Goal: Find specific page/section: Find specific page/section

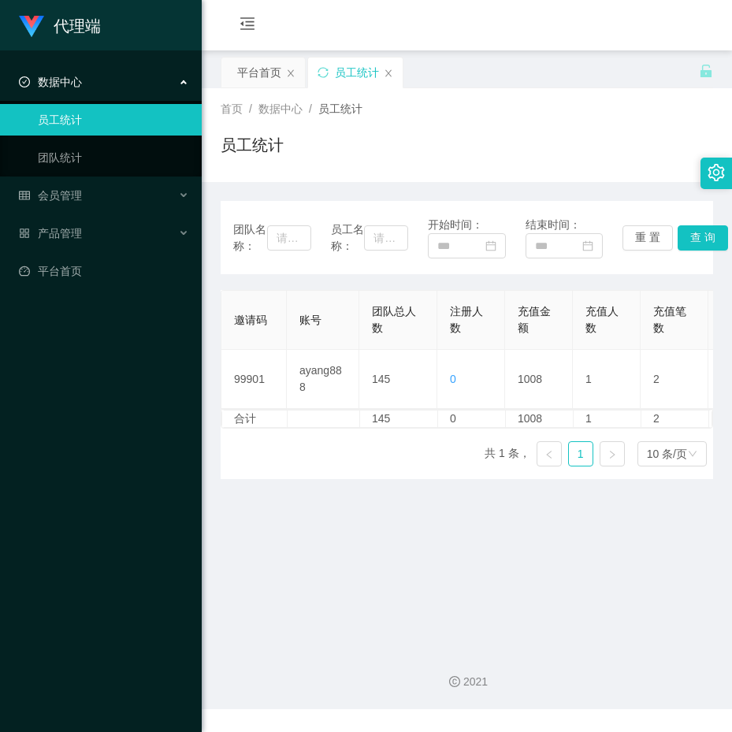
scroll to position [0, 729]
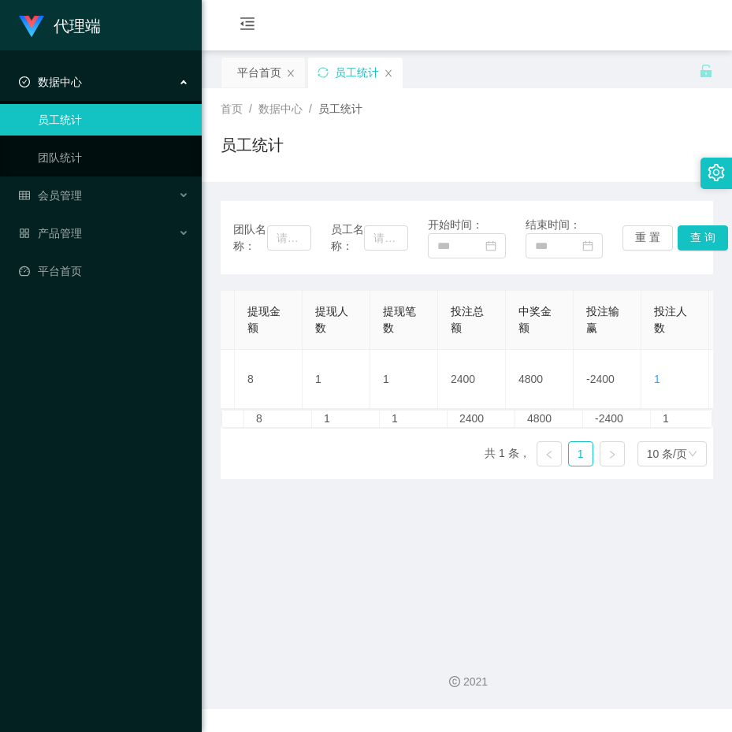
scroll to position [0, 722]
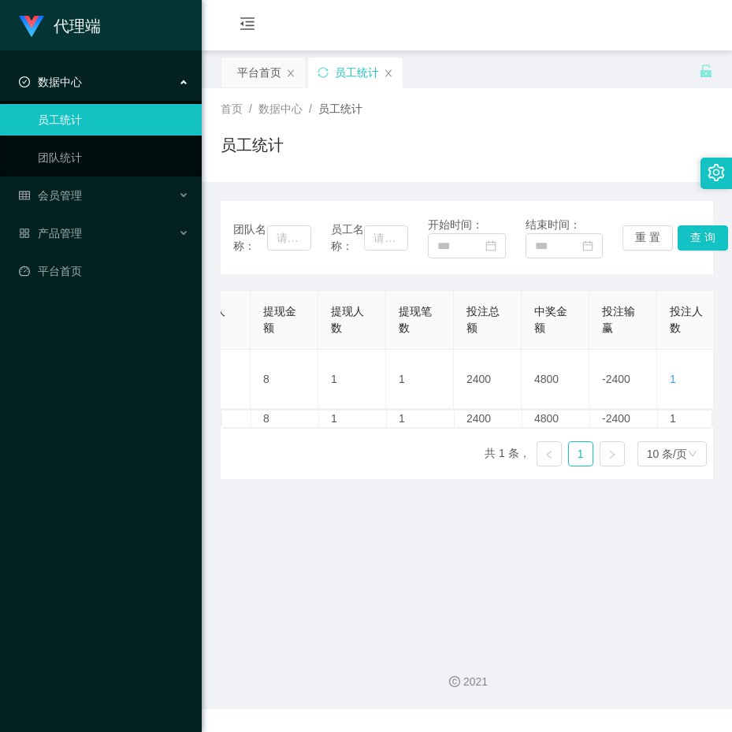
scroll to position [0, 729]
